Goal: Task Accomplishment & Management: Complete application form

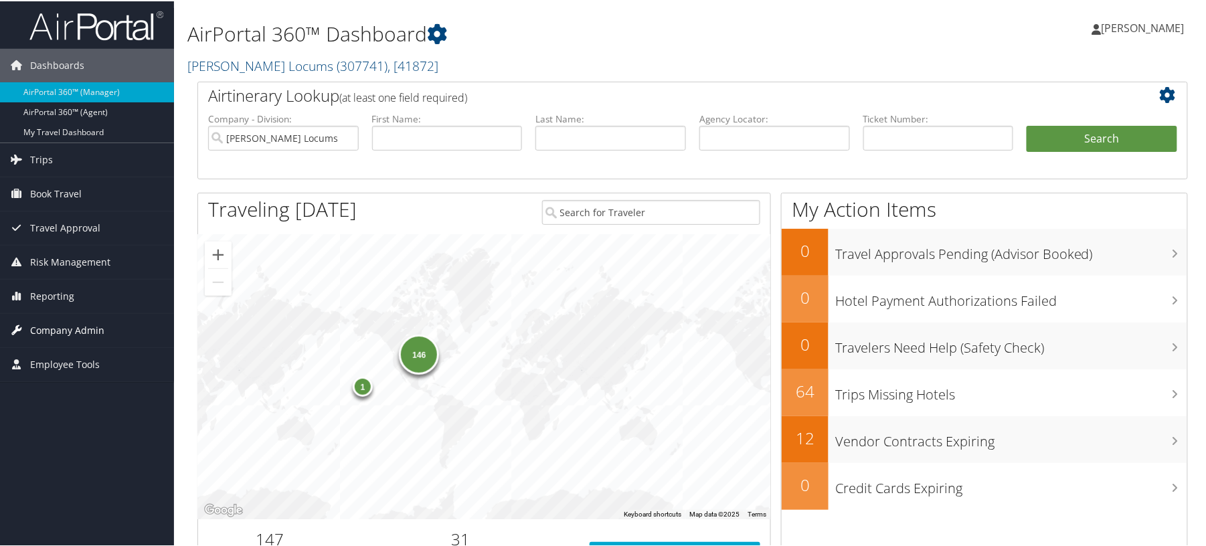
drag, startPoint x: 54, startPoint y: 325, endPoint x: 111, endPoint y: 338, distance: 58.9
click at [54, 325] on span "Company Admin" at bounding box center [67, 328] width 74 height 33
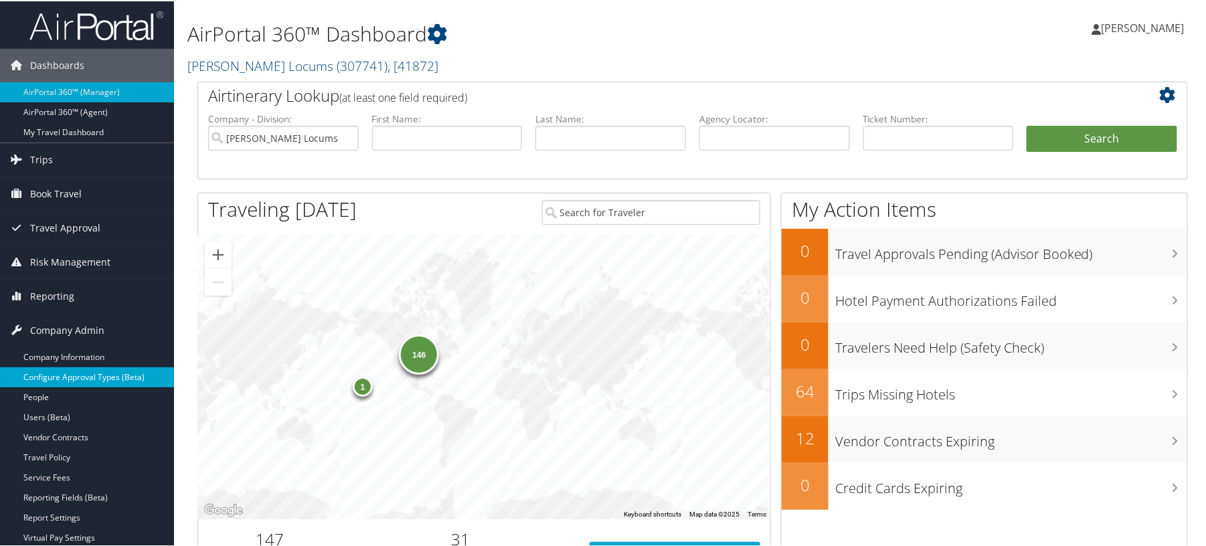
drag, startPoint x: 51, startPoint y: 410, endPoint x: 89, endPoint y: 381, distance: 47.8
click at [52, 410] on link "Users (Beta)" at bounding box center [87, 416] width 174 height 20
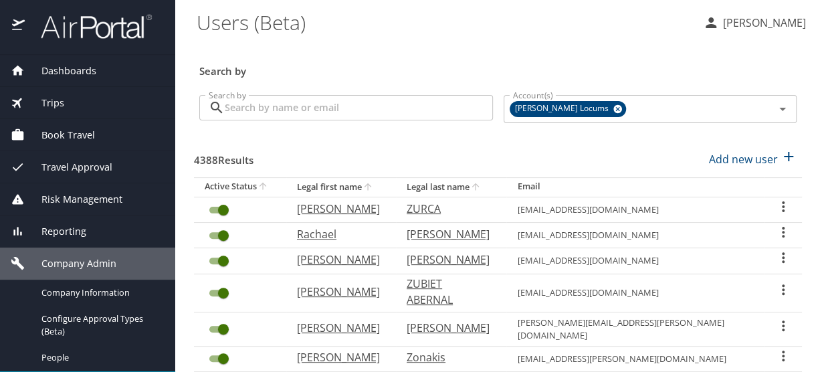
click at [330, 108] on input "Search by" at bounding box center [359, 107] width 268 height 25
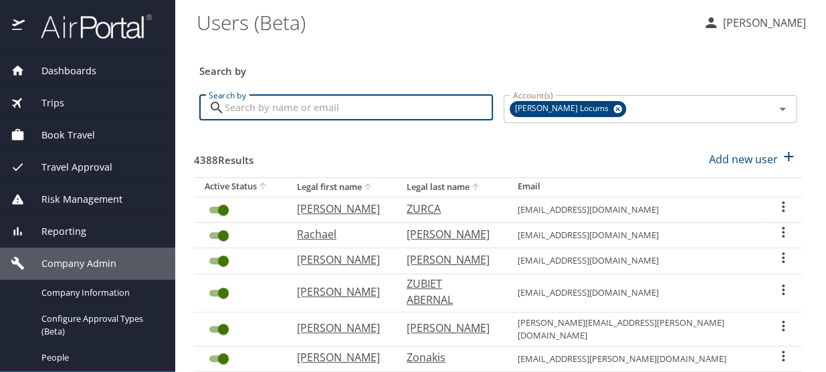
paste input "[EMAIL_ADDRESS][DOMAIN_NAME]"
type input "[EMAIL_ADDRESS][DOMAIN_NAME]"
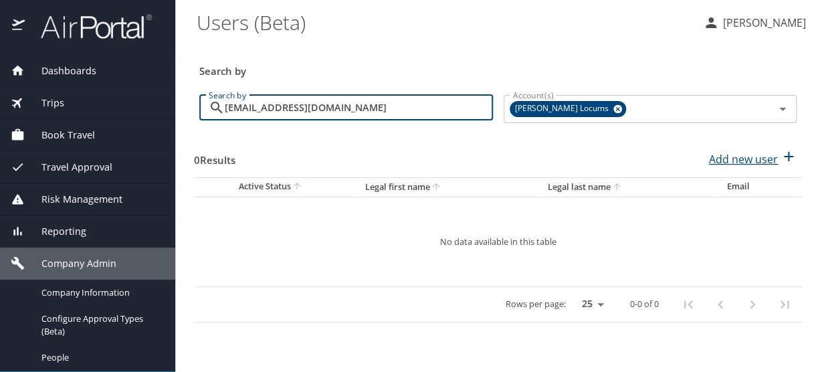
click at [745, 157] on p "Add new user" at bounding box center [743, 159] width 69 height 16
select select "US"
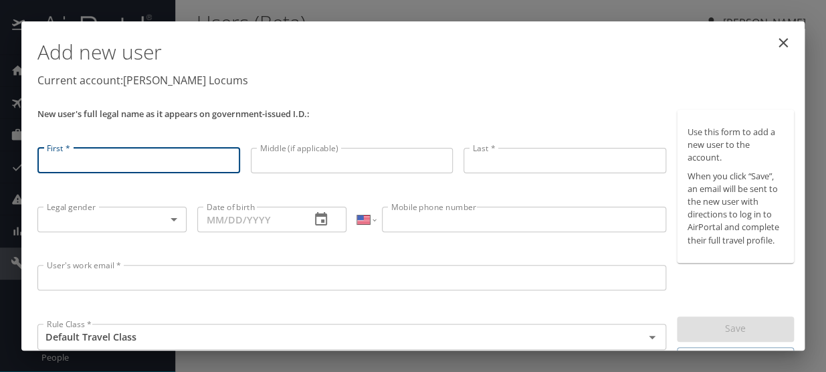
scroll to position [53, 0]
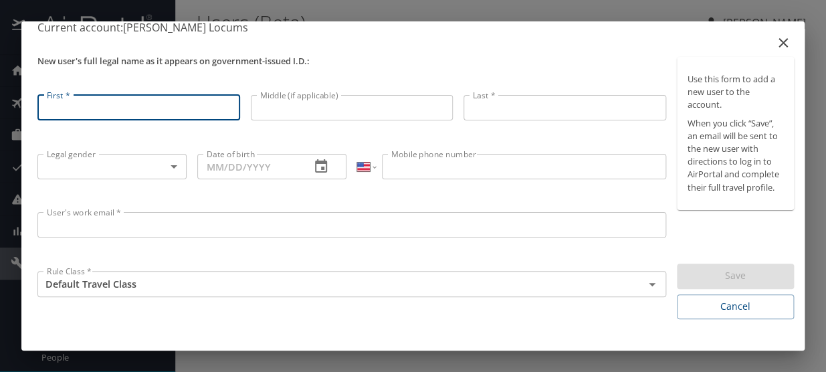
click at [101, 224] on input "User's work email *" at bounding box center [351, 224] width 629 height 25
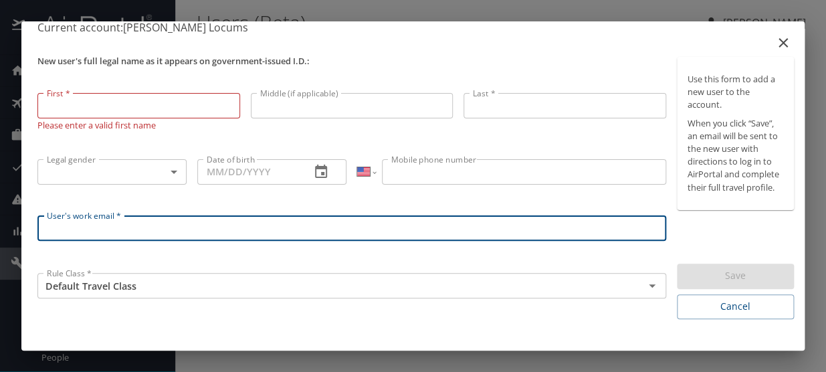
paste input "[EMAIL_ADDRESS][DOMAIN_NAME]"
type input "[EMAIL_ADDRESS][DOMAIN_NAME]"
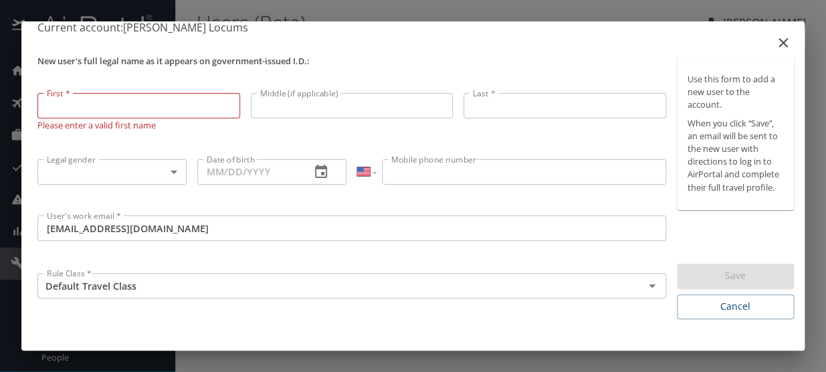
click at [132, 101] on input "First *" at bounding box center [138, 105] width 203 height 25
paste input "Jill Ann Lionberger"
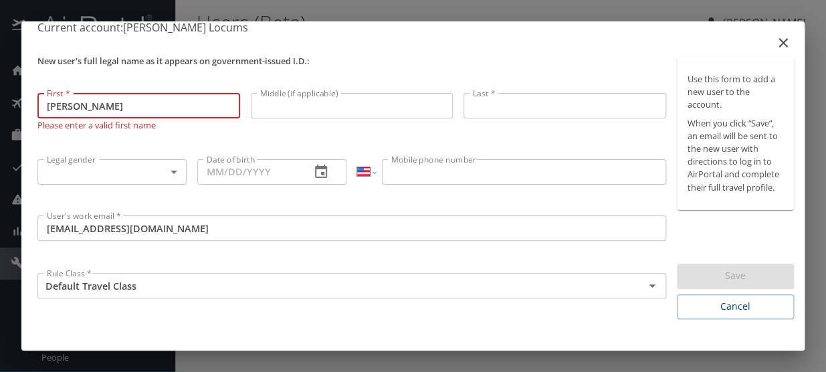
type input "Jill"
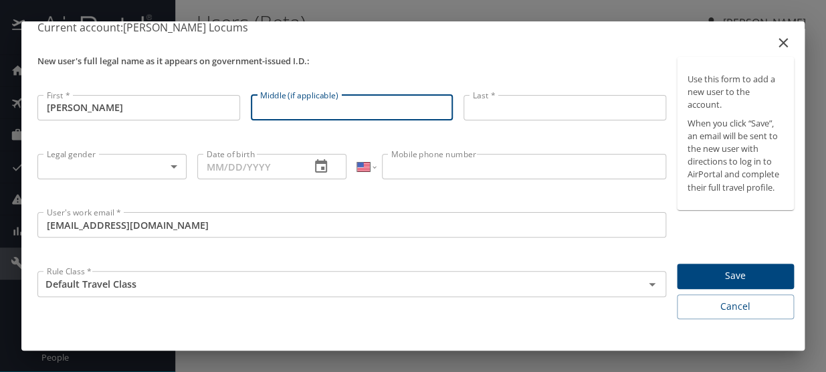
paste input "Jill Ann Lionberger"
drag, startPoint x: 269, startPoint y: 106, endPoint x: 147, endPoint y: 105, distance: 121.8
click at [147, 105] on div "New user's full legal name as it appears on government-issued I.D.: First * Jil…" at bounding box center [352, 188] width 640 height 273
drag, startPoint x: 338, startPoint y: 106, endPoint x: 275, endPoint y: 108, distance: 62.9
click at [275, 108] on input "Ann Lionberger" at bounding box center [352, 107] width 203 height 25
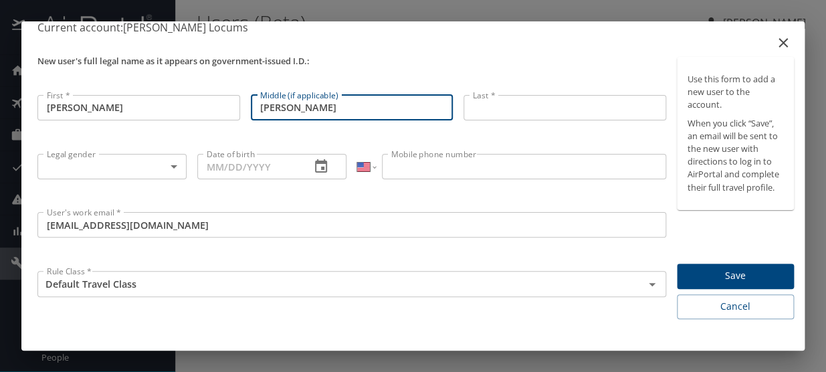
type input "Ann"
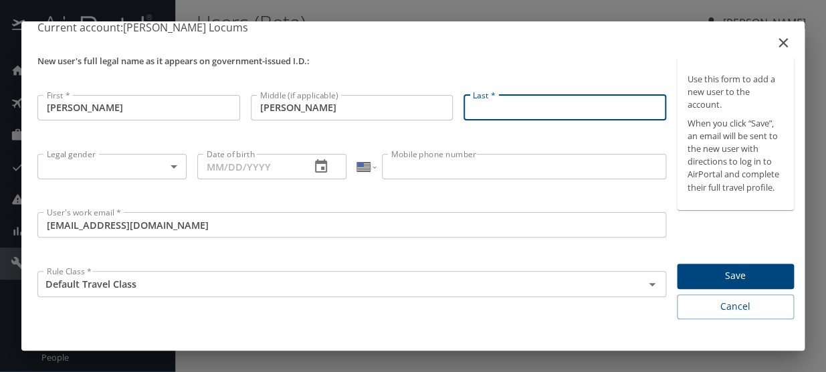
click at [474, 112] on input "Last *" at bounding box center [565, 107] width 203 height 25
paste input "Jill Ann Lionberger"
drag, startPoint x: 501, startPoint y: 106, endPoint x: 335, endPoint y: 106, distance: 166.6
click at [335, 106] on div "New user's full legal name as it appears on government-issued I.D.: First * Jil…" at bounding box center [352, 188] width 640 height 273
type input "Lionberger"
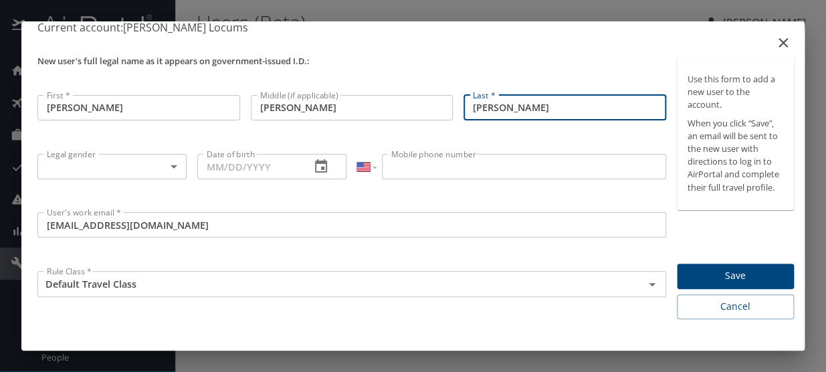
click at [143, 169] on body "Dashboards AirPortal 360™ Manager My Travel Dashboard Trips Airtinerary® Lookup…" at bounding box center [413, 186] width 826 height 372
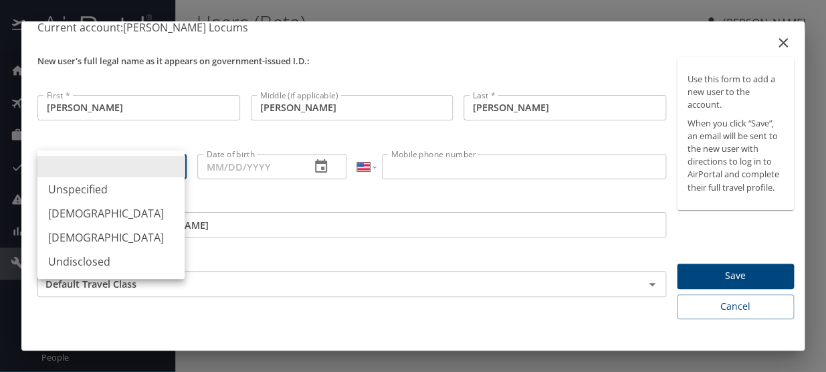
click at [68, 234] on li "Female" at bounding box center [110, 237] width 147 height 24
type input "Female"
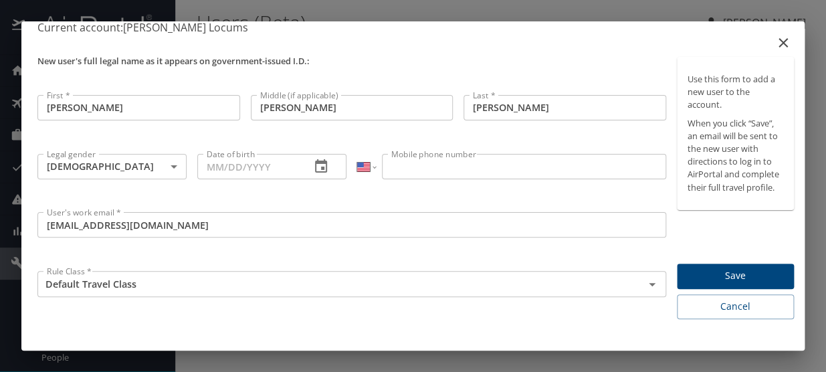
click at [205, 166] on input "Date of birth" at bounding box center [248, 166] width 102 height 25
paste input "09/09/1966"
type input "09/09/1966"
click at [399, 161] on input "Mobile phone number" at bounding box center [524, 166] width 284 height 25
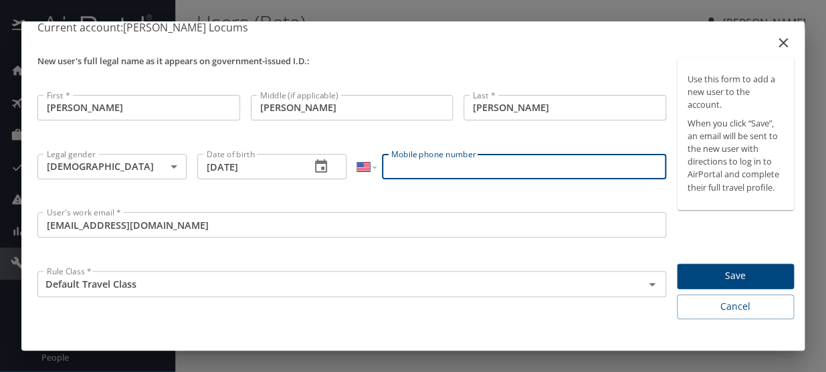
paste input "(505) 463-6033"
type input "(505) 463-6033"
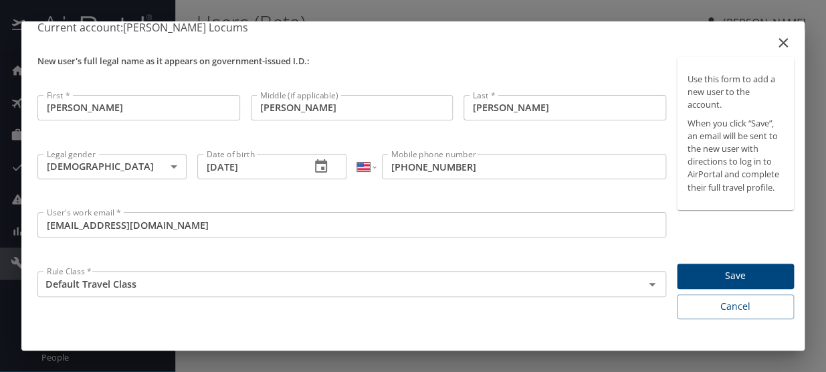
click at [372, 308] on div "Rule Class * Default Travel Class Rule Class *" at bounding box center [352, 295] width 640 height 58
click at [716, 269] on span "Save" at bounding box center [736, 276] width 96 height 17
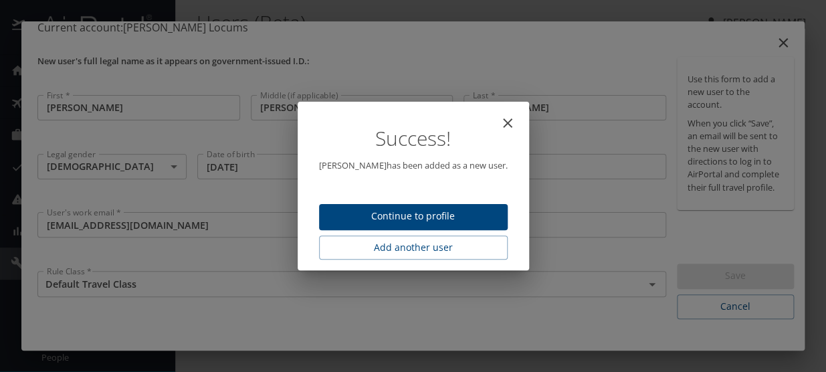
click at [403, 215] on span "Continue to profile" at bounding box center [413, 216] width 167 height 17
select select "US"
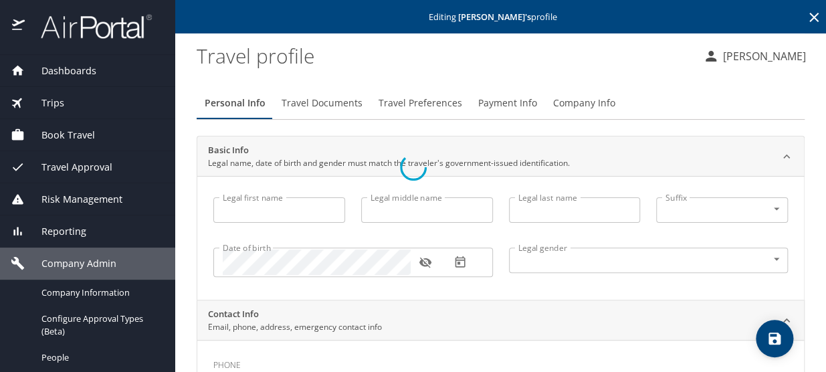
type input "Jill"
type input "Ann"
type input "Lionberger"
type input "Female"
select select "US"
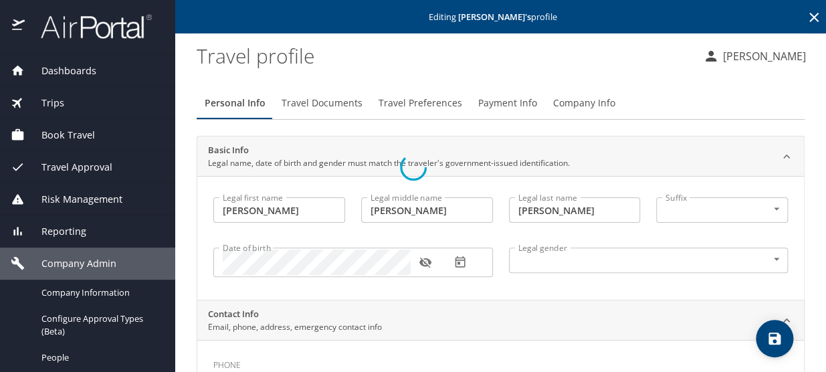
select select "US"
click at [397, 103] on span "Travel Preferences" at bounding box center [421, 103] width 84 height 17
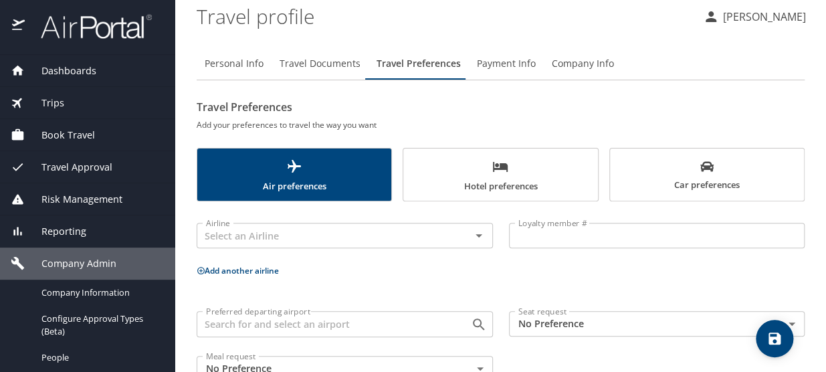
scroll to position [60, 0]
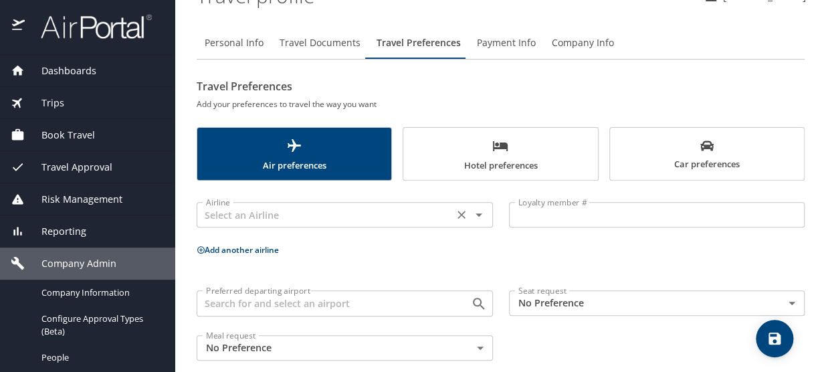
click at [270, 211] on input "text" at bounding box center [325, 214] width 249 height 17
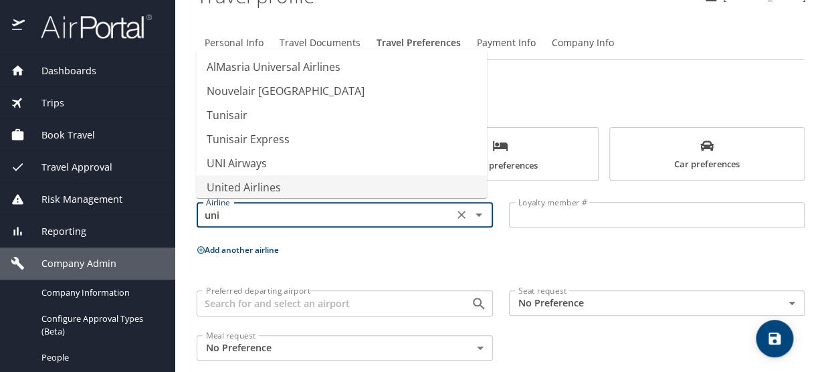
click at [255, 187] on li "United Airlines" at bounding box center [341, 187] width 291 height 24
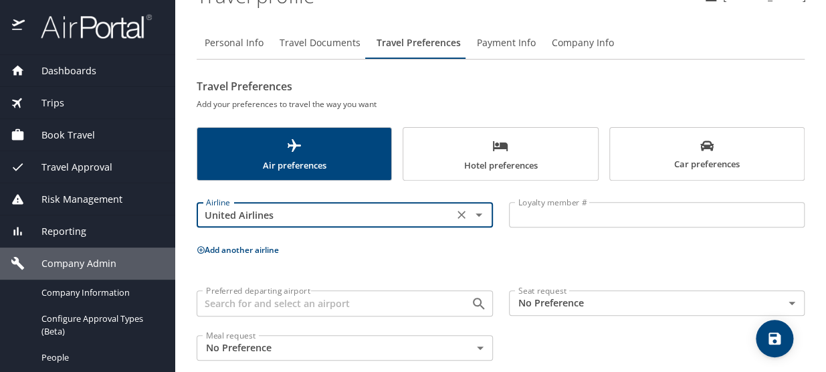
type input "United Airlines"
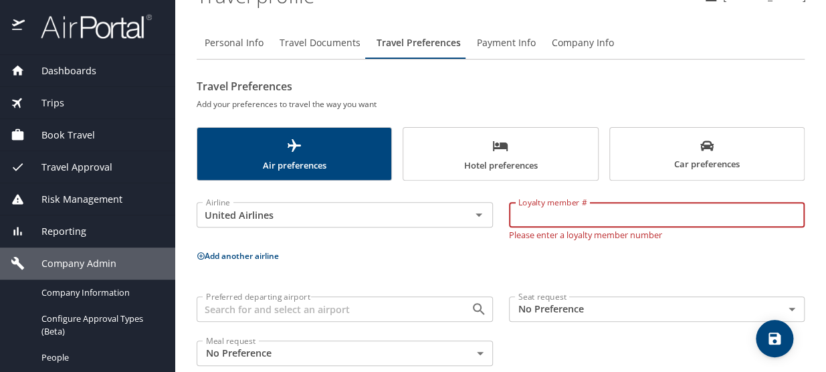
click at [521, 214] on input "Loyalty member #" at bounding box center [657, 214] width 296 height 25
paste input "DEZ07938"
type input "DEZ07938"
click at [226, 254] on p "Add another airline" at bounding box center [501, 256] width 608 height 17
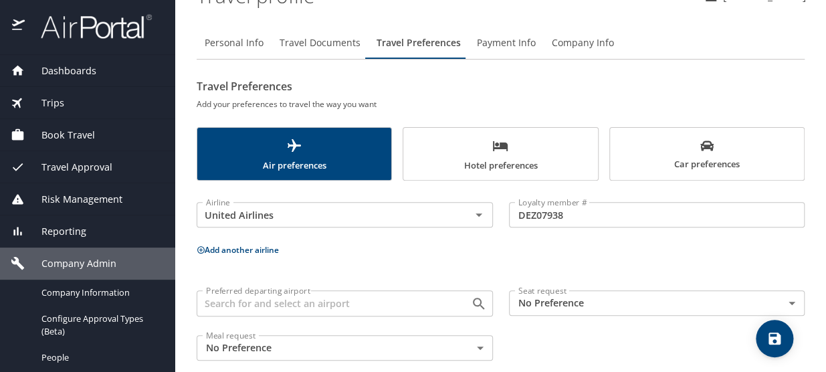
click at [227, 248] on button "Add another airline" at bounding box center [238, 249] width 82 height 11
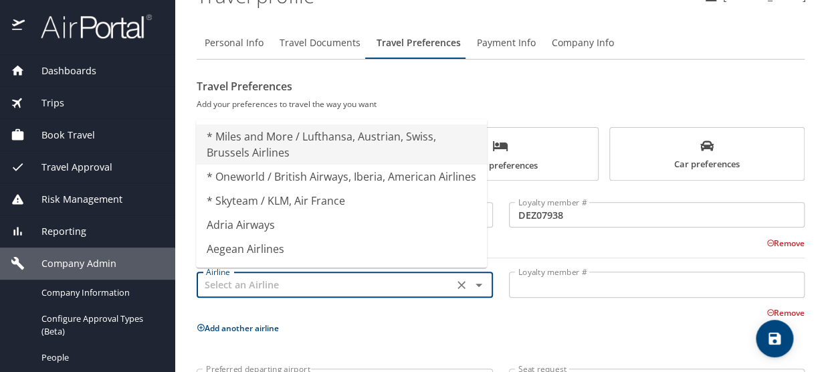
click at [240, 288] on input "text" at bounding box center [325, 284] width 249 height 17
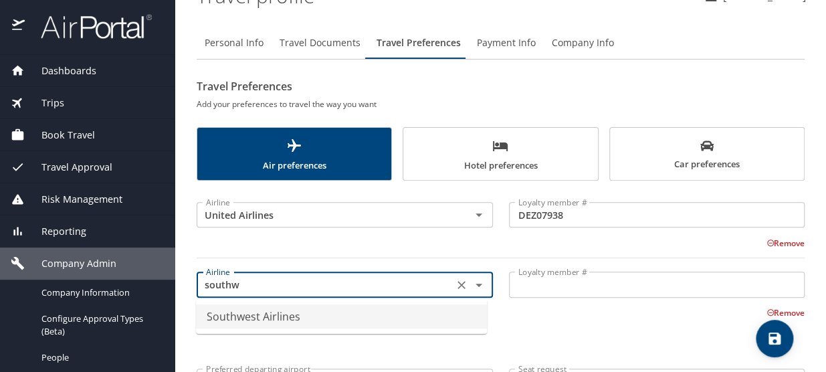
click at [240, 312] on li "Southwest Airlines" at bounding box center [341, 316] width 291 height 24
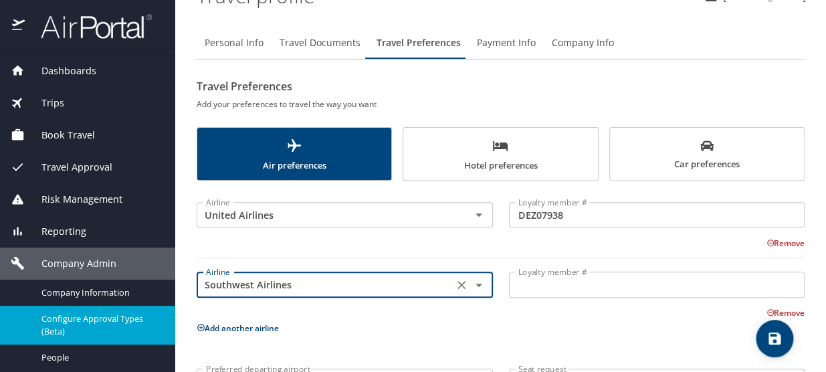
type input "Southwest Airlines"
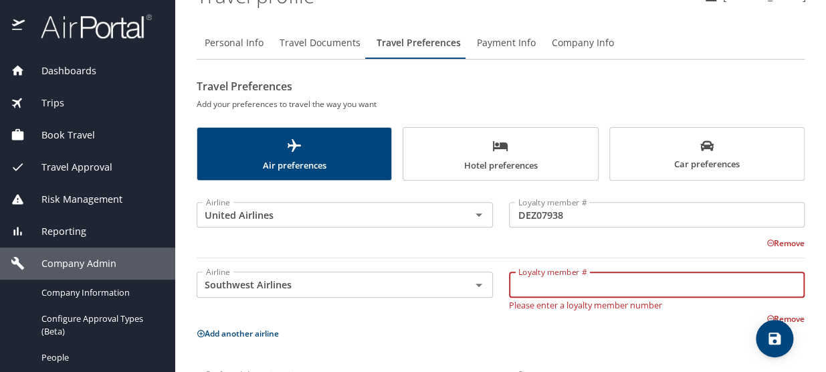
click at [523, 276] on input "Loyalty member #" at bounding box center [657, 284] width 296 height 25
paste input "1043993370"
type input "1043993370"
click at [765, 334] on span "save" at bounding box center [774, 339] width 37 height 16
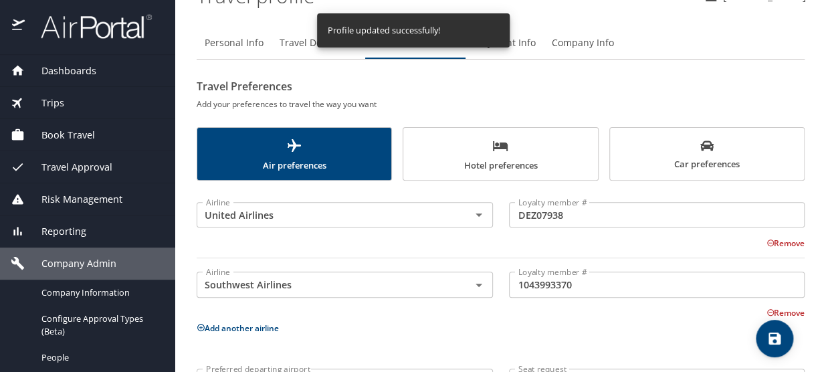
click at [769, 333] on icon "save" at bounding box center [775, 339] width 12 height 12
